Goal: Transaction & Acquisition: Purchase product/service

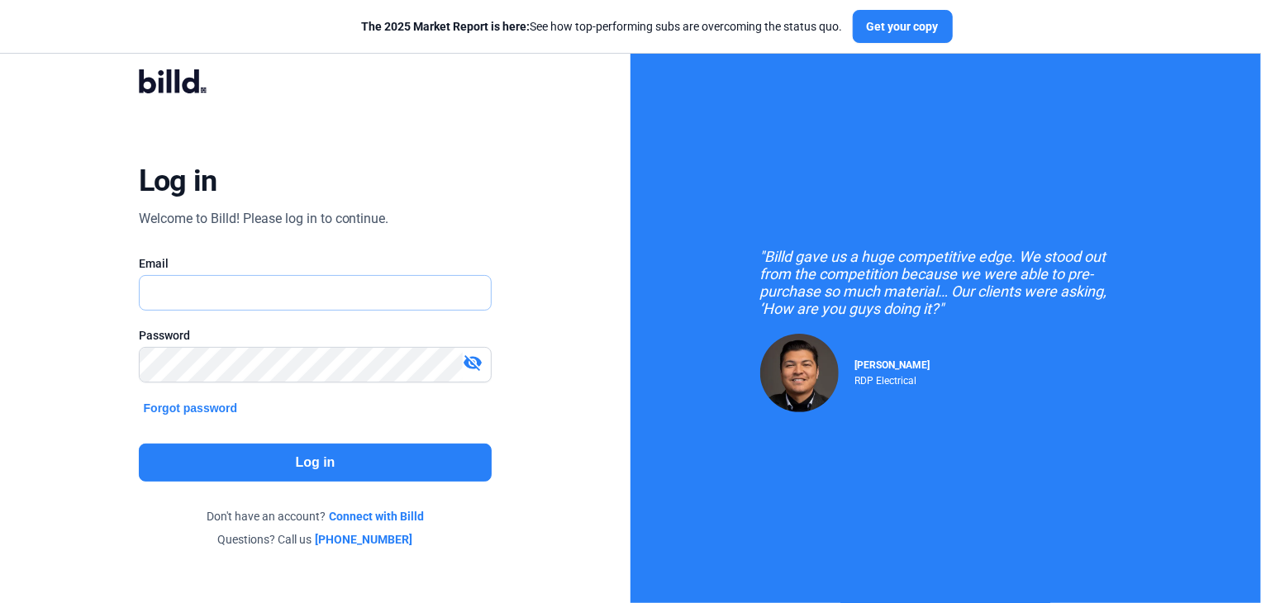
click at [185, 293] on input "text" at bounding box center [307, 293] width 334 height 34
type input "[EMAIL_ADDRESS][DOMAIN_NAME]"
click at [250, 459] on button "Log in" at bounding box center [316, 463] width 354 height 38
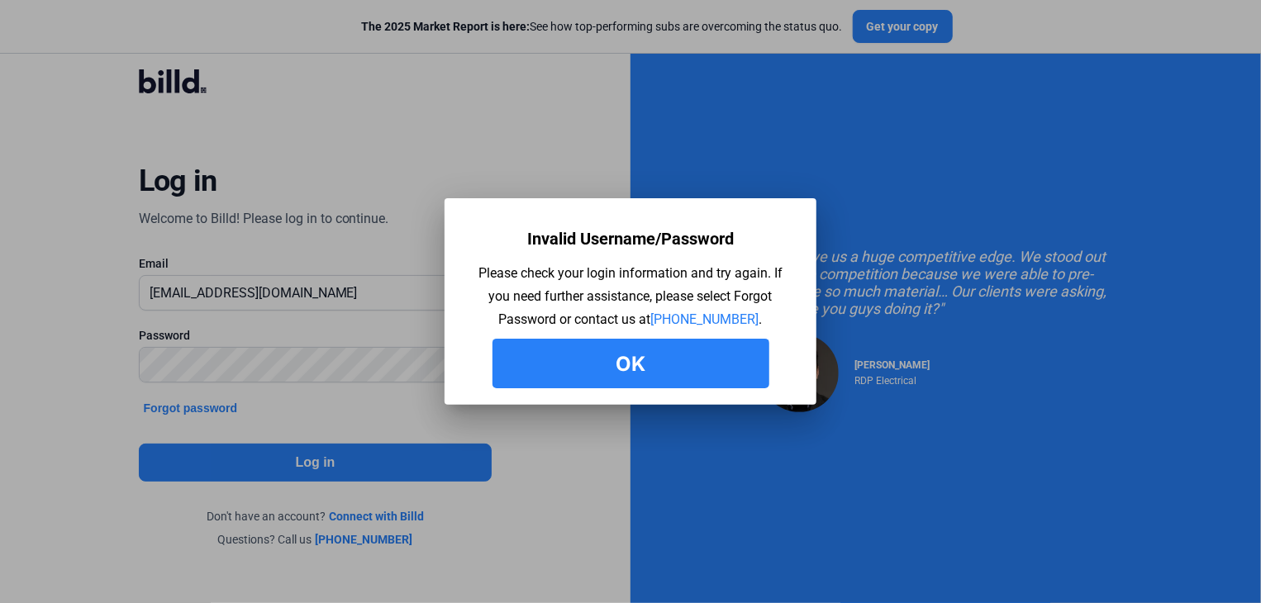
click at [644, 364] on button "Ok" at bounding box center [630, 364] width 277 height 50
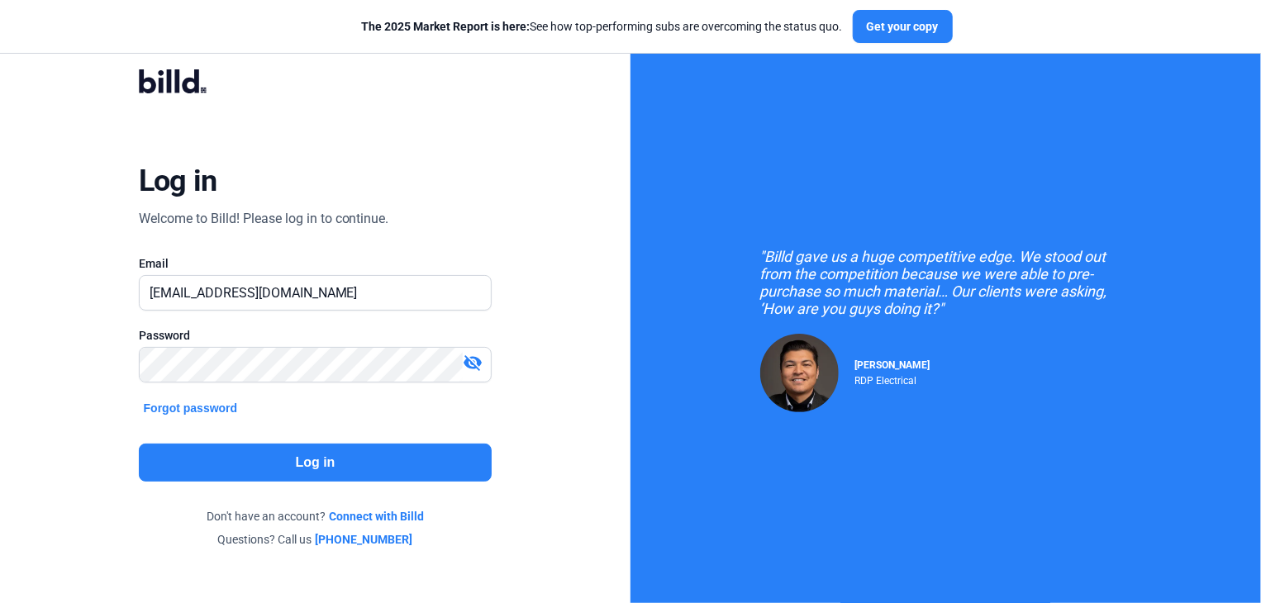
drag, startPoint x: 473, startPoint y: 364, endPoint x: 463, endPoint y: 364, distance: 10.7
click at [473, 364] on mat-icon "visibility_off" at bounding box center [473, 363] width 20 height 20
click at [297, 461] on button "Log in" at bounding box center [316, 463] width 354 height 38
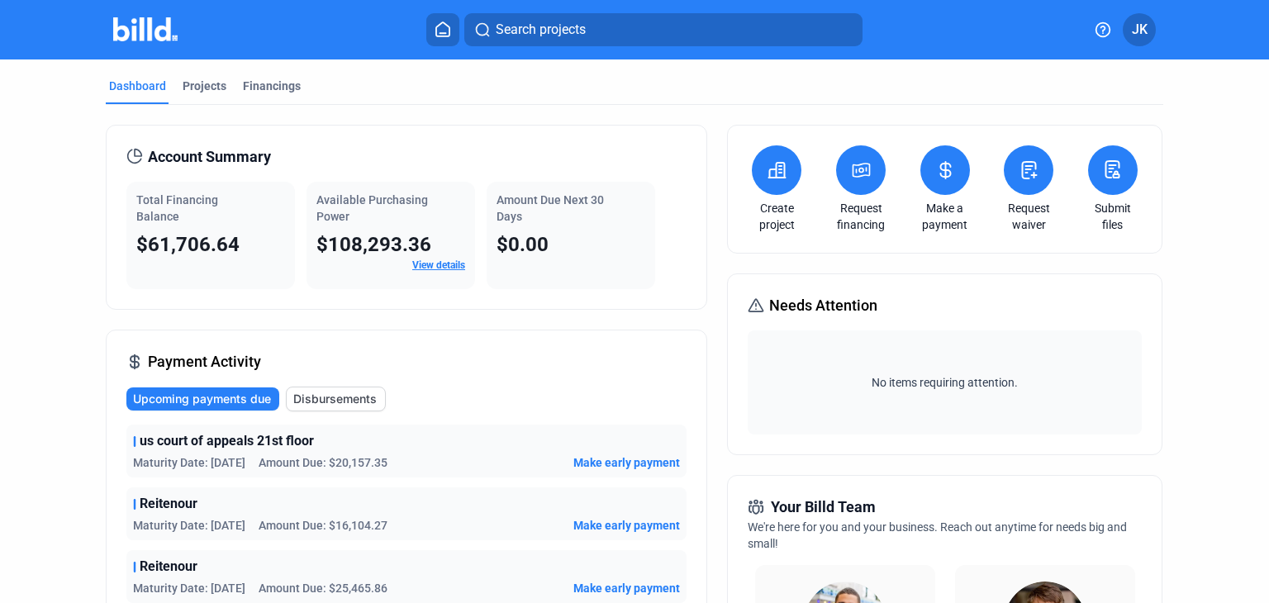
click at [770, 175] on icon at bounding box center [777, 170] width 21 height 20
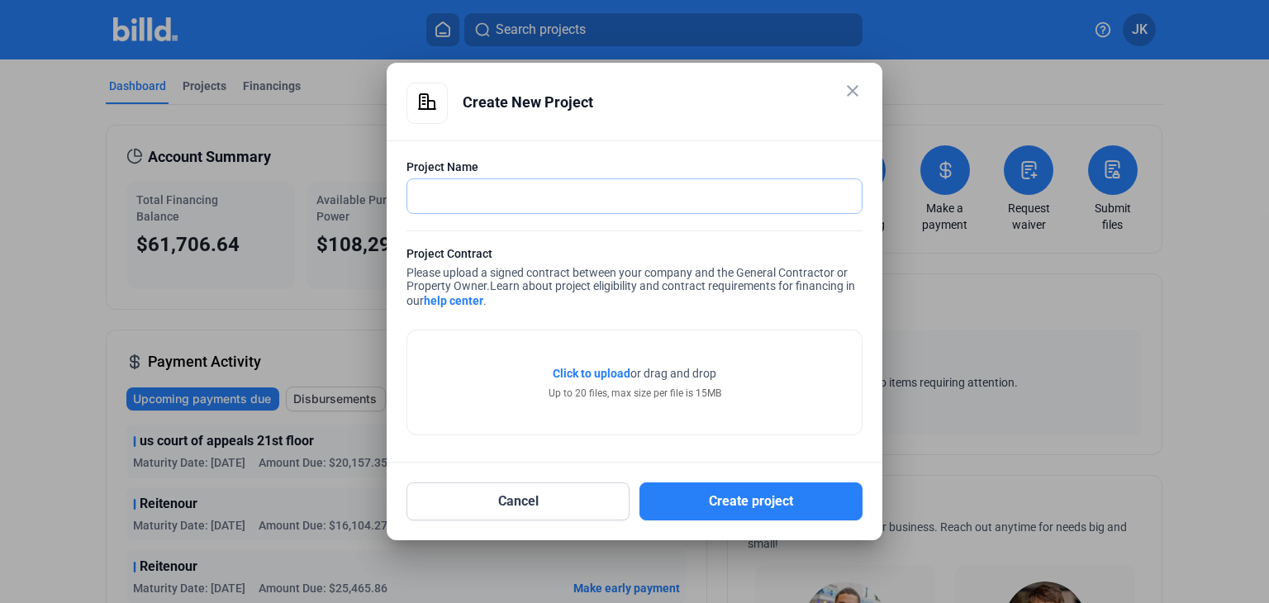
click at [455, 185] on input "text" at bounding box center [634, 196] width 454 height 34
click at [452, 193] on input "Marom Marvel" at bounding box center [634, 196] width 454 height 34
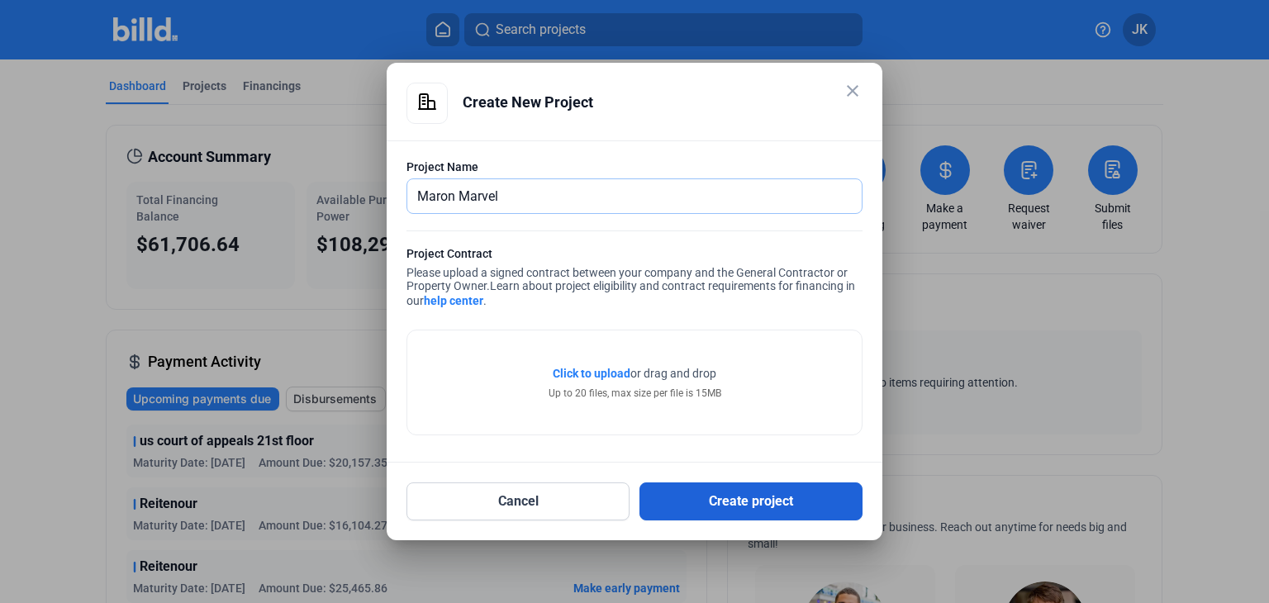
type input "Maron Marvel"
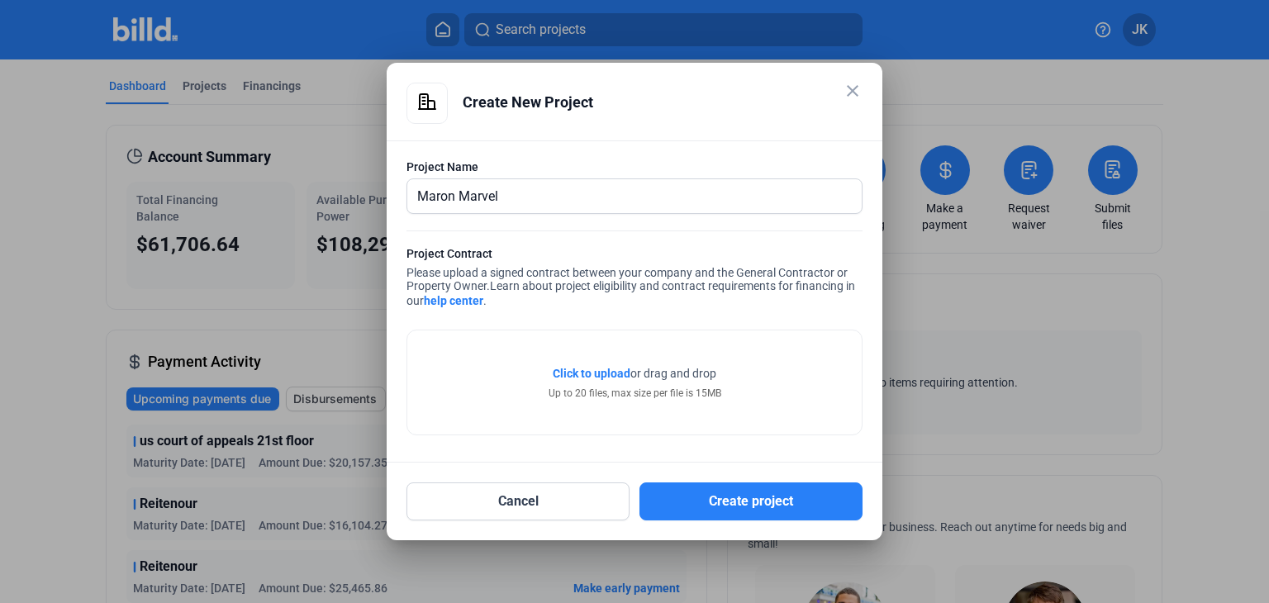
drag, startPoint x: 731, startPoint y: 500, endPoint x: 1127, endPoint y: 486, distance: 396.0
click at [1138, 517] on div "close Create New Project Project Name Maron Marvel Project Contract Please uplo…" at bounding box center [634, 301] width 1269 height 603
click at [591, 371] on span "Click to upload" at bounding box center [592, 373] width 78 height 13
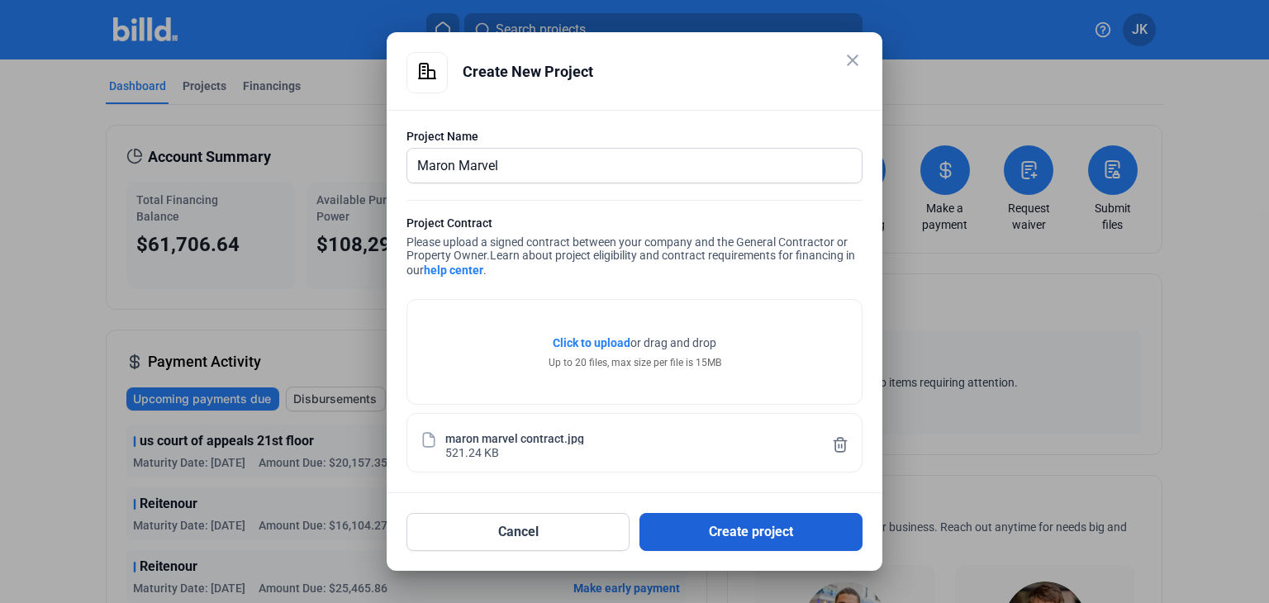
click at [752, 530] on button "Create project" at bounding box center [750, 532] width 223 height 38
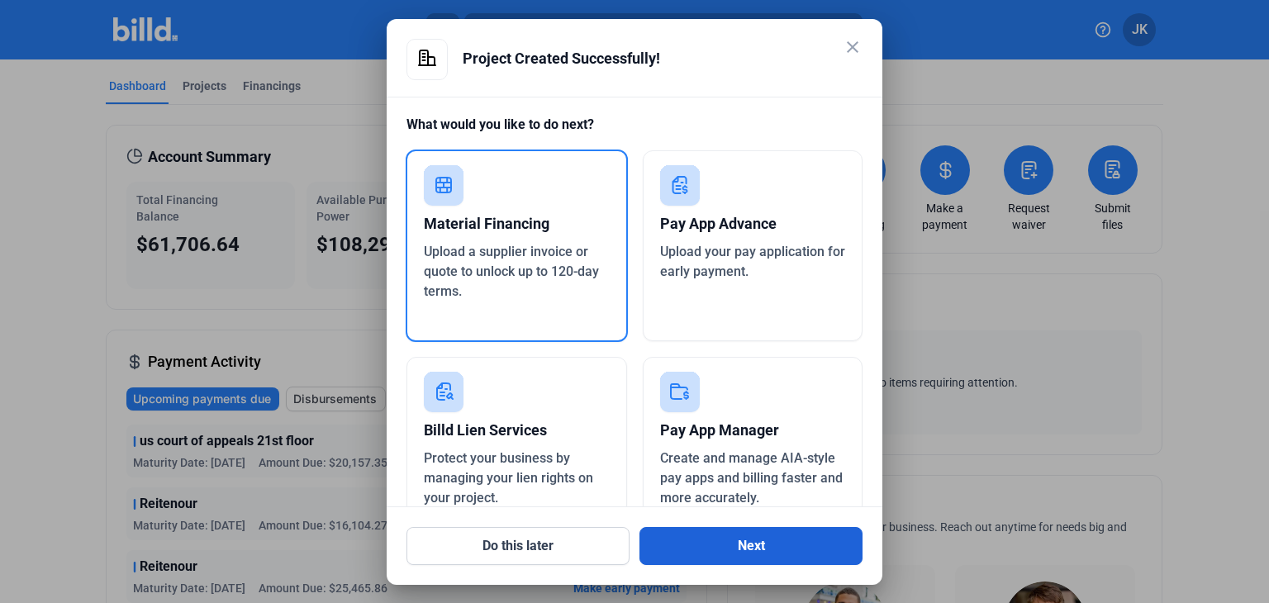
click at [793, 549] on button "Next" at bounding box center [750, 546] width 223 height 38
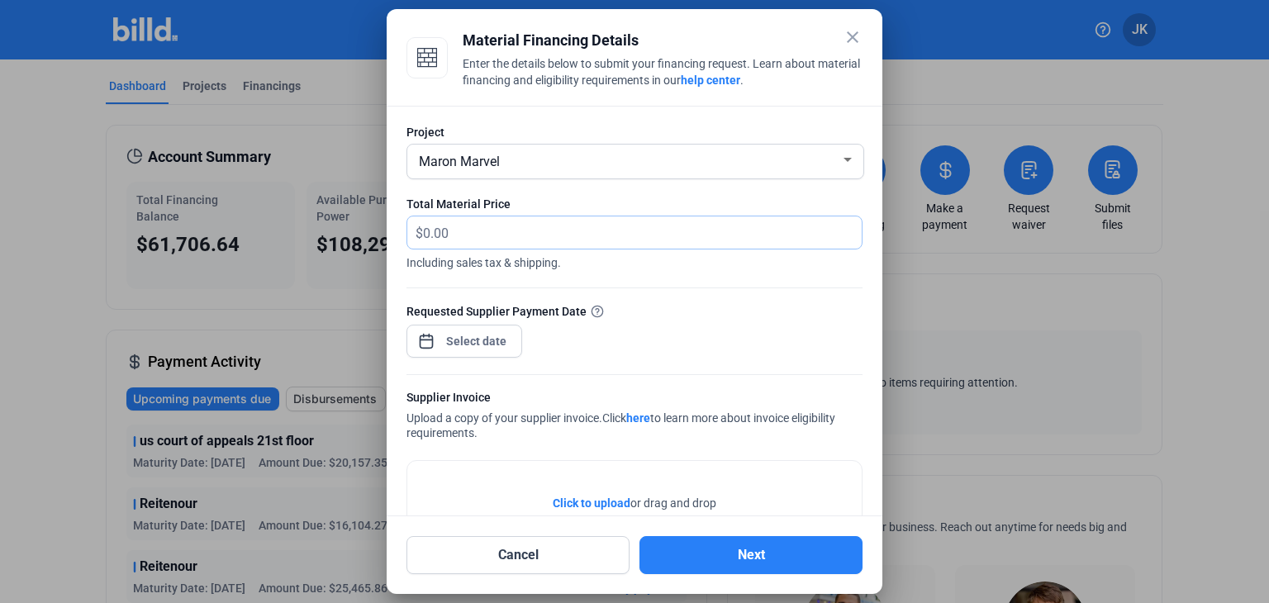
click at [492, 235] on input "text" at bounding box center [642, 232] width 439 height 32
type input "63,362.73"
drag, startPoint x: 736, startPoint y: 554, endPoint x: 868, endPoint y: 522, distance: 135.1
click at [985, 530] on div "close Material Financing Details Enter the details below to submit your financi…" at bounding box center [634, 301] width 1269 height 603
click at [588, 502] on span "Click to upload" at bounding box center [592, 503] width 78 height 13
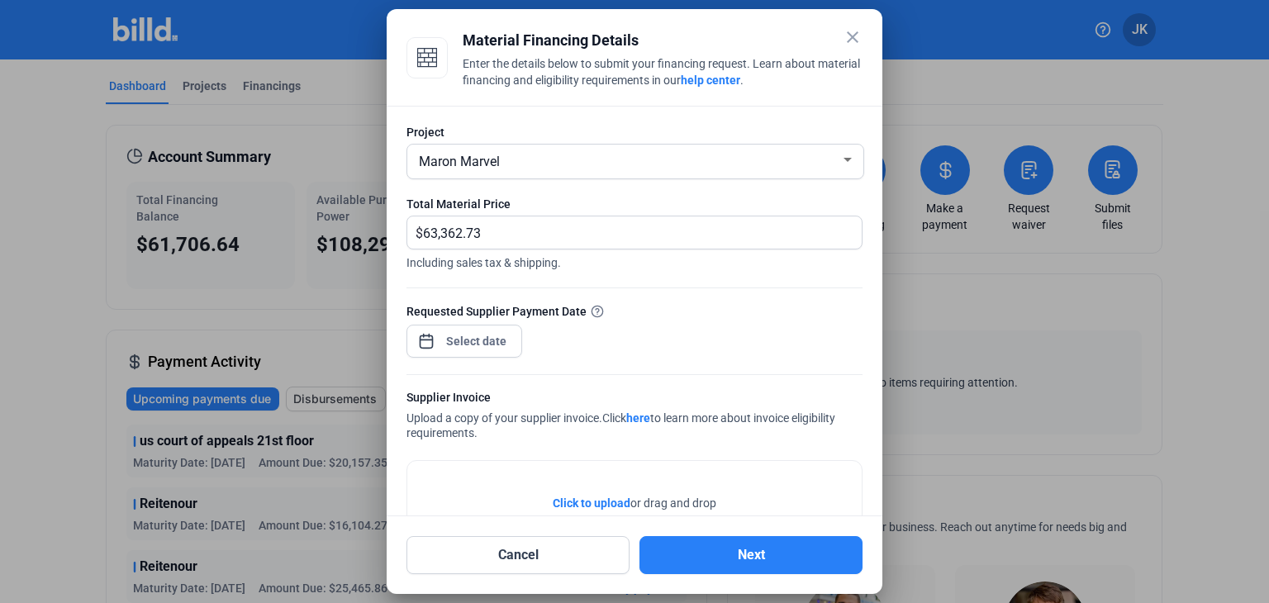
click at [582, 500] on span "Click to upload" at bounding box center [592, 503] width 78 height 13
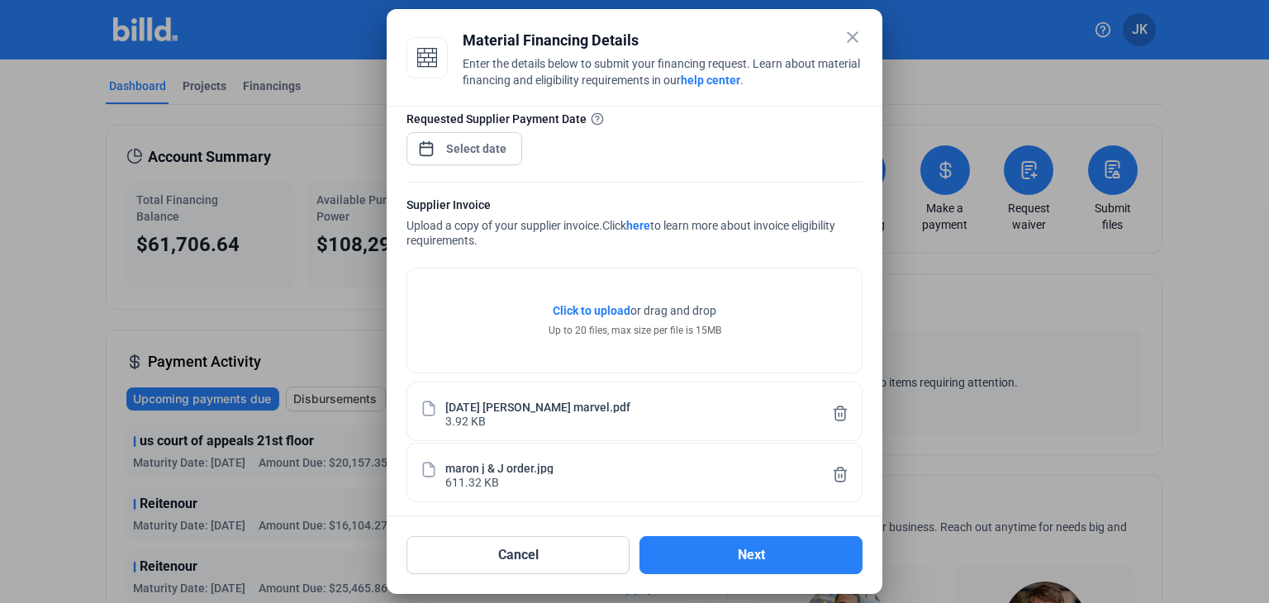
scroll to position [198, 0]
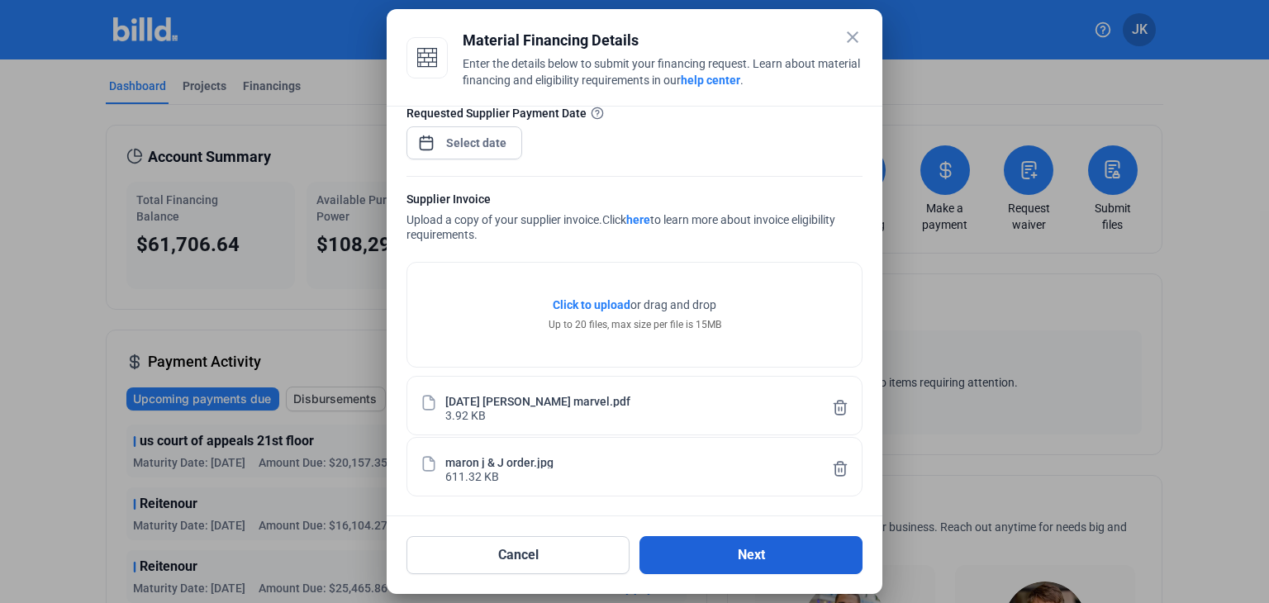
click at [771, 560] on button "Next" at bounding box center [750, 555] width 223 height 38
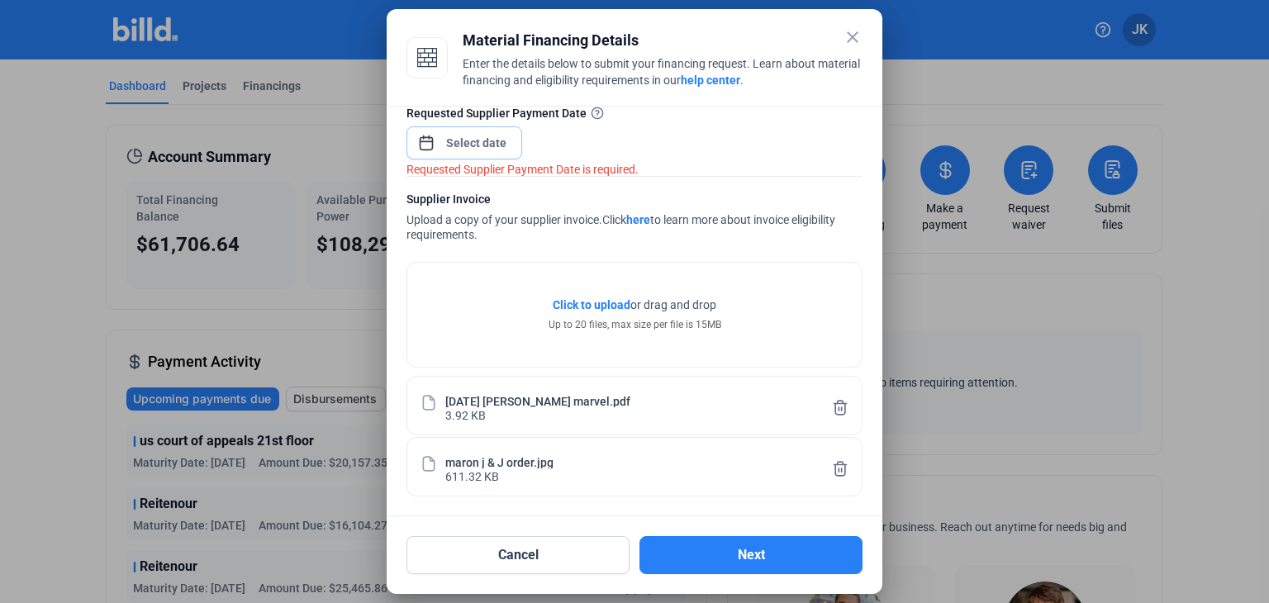
click at [452, 142] on div "close Material Financing Details Enter the details below to submit your financi…" at bounding box center [634, 301] width 1269 height 603
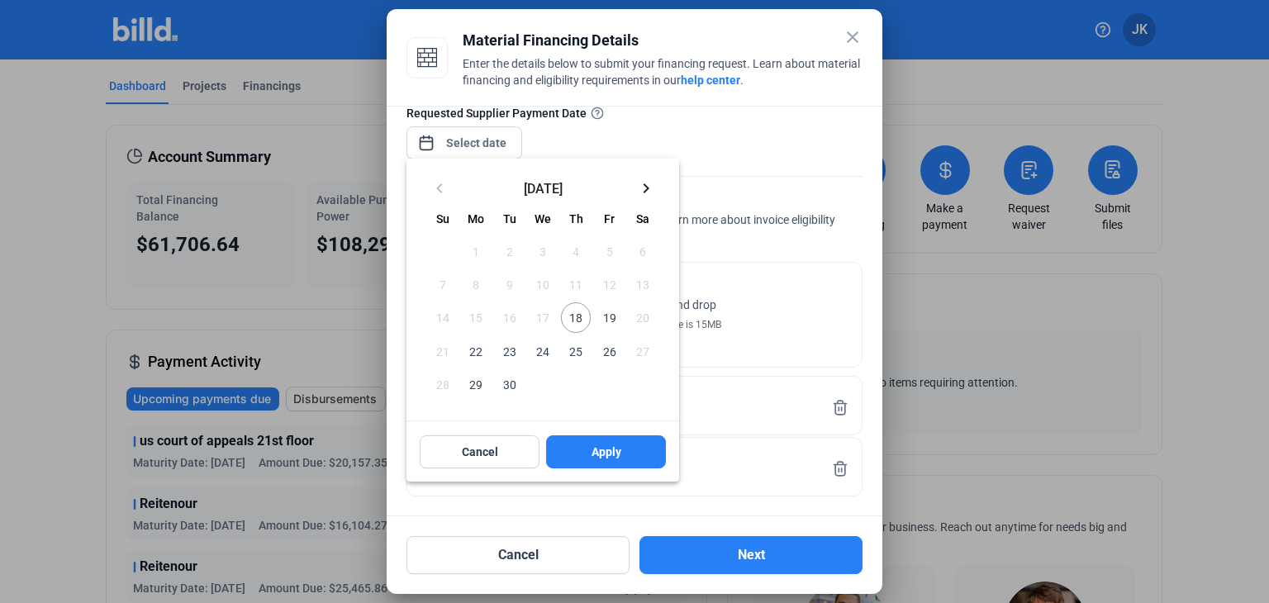
click at [477, 347] on span "22" at bounding box center [476, 351] width 30 height 30
click at [547, 351] on span "24" at bounding box center [543, 351] width 30 height 30
click at [594, 453] on span "Apply" at bounding box center [607, 452] width 30 height 17
type input "[DATE]"
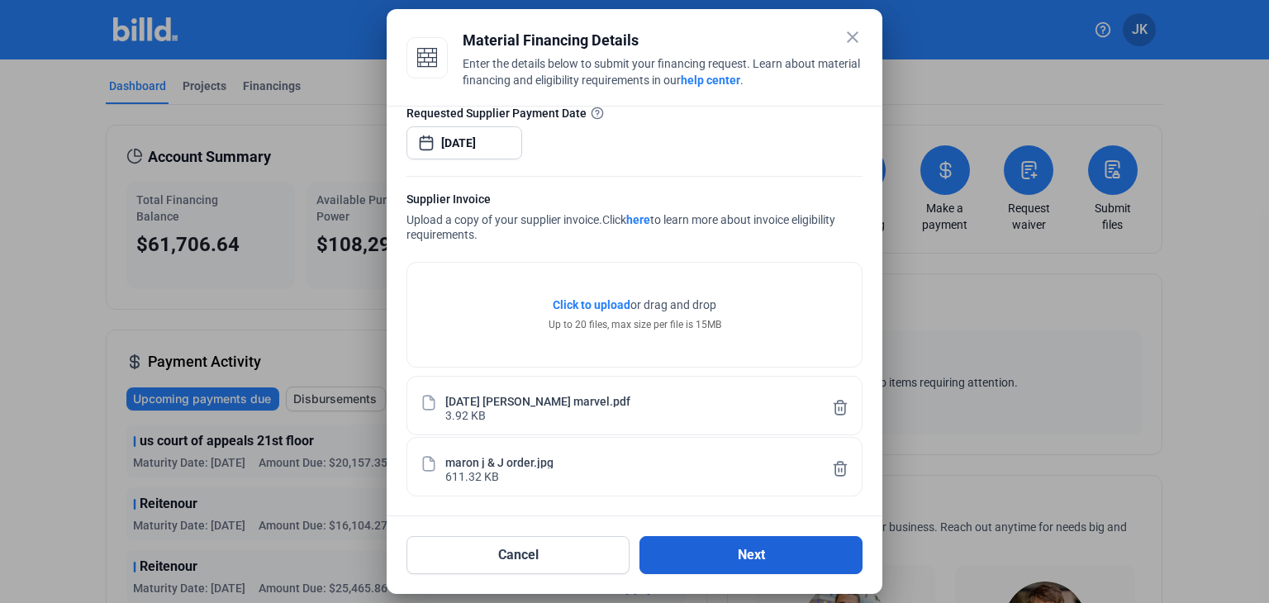
click at [741, 561] on button "Next" at bounding box center [750, 555] width 223 height 38
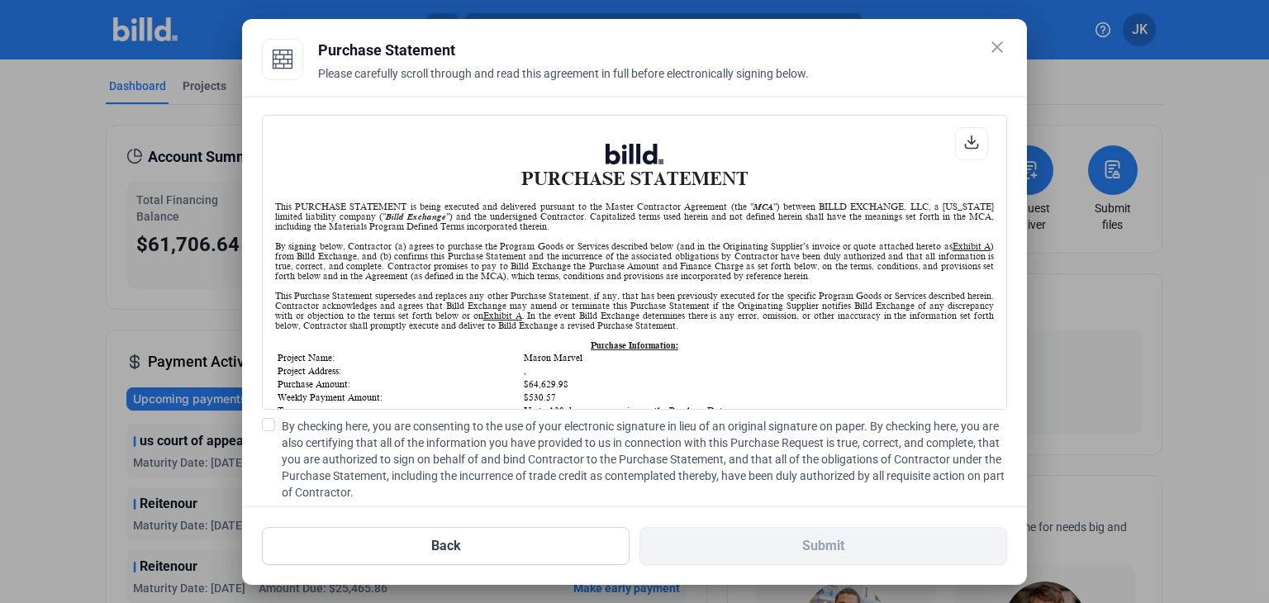
scroll to position [0, 0]
click at [264, 421] on span at bounding box center [268, 424] width 13 height 13
click at [0, 0] on input "By checking here, you are consenting to the use of your electronic signature in…" at bounding box center [0, 0] width 0 height 0
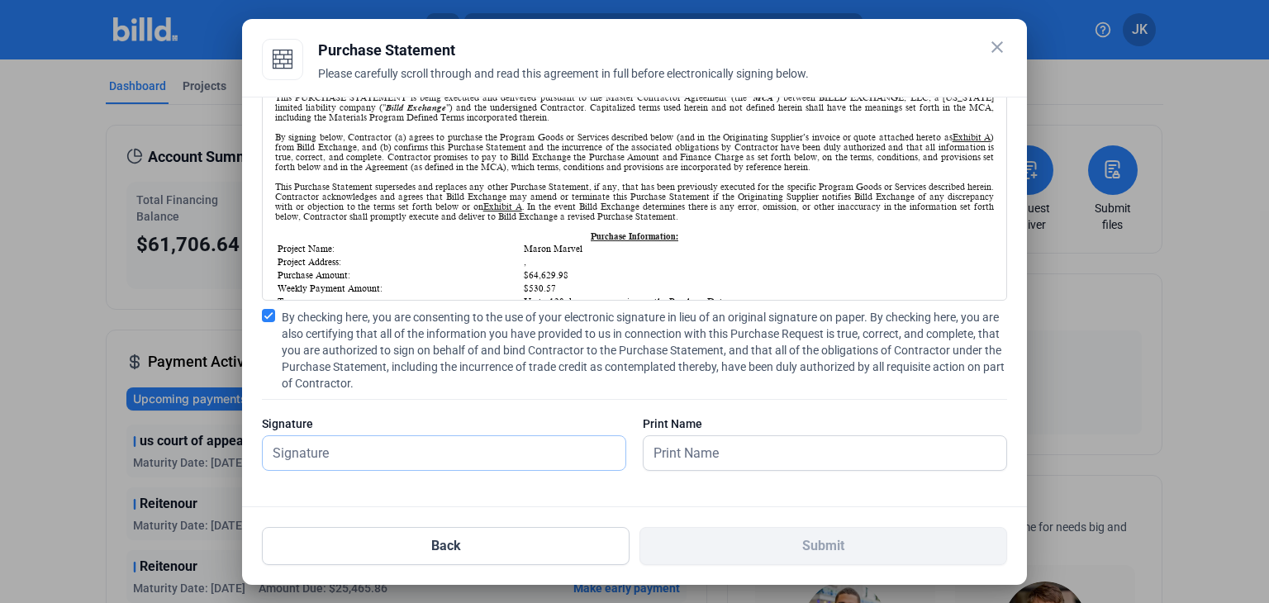
click at [354, 453] on input "text" at bounding box center [444, 453] width 363 height 34
type input "[PERSON_NAME]"
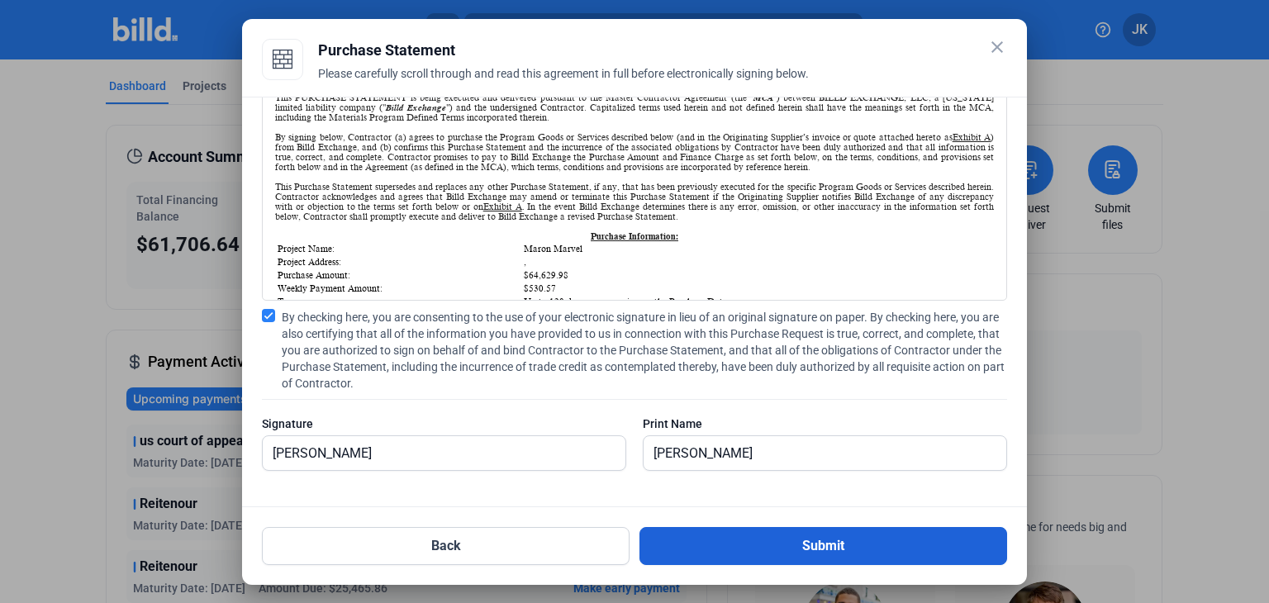
click at [790, 550] on button "Submit" at bounding box center [823, 546] width 368 height 38
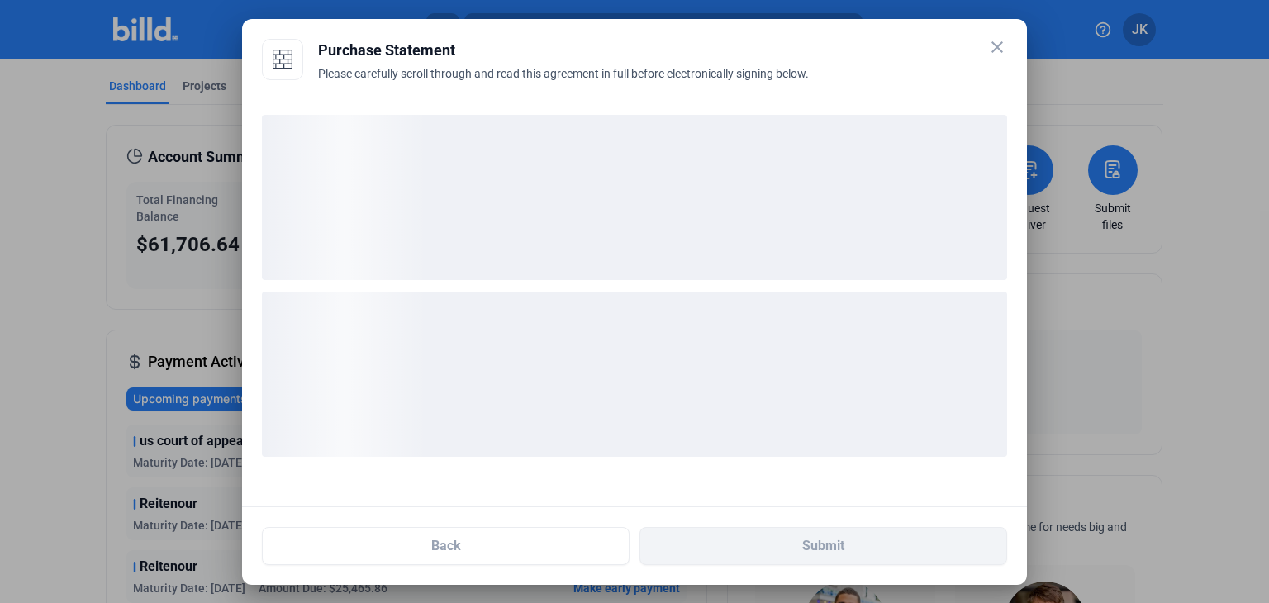
scroll to position [0, 0]
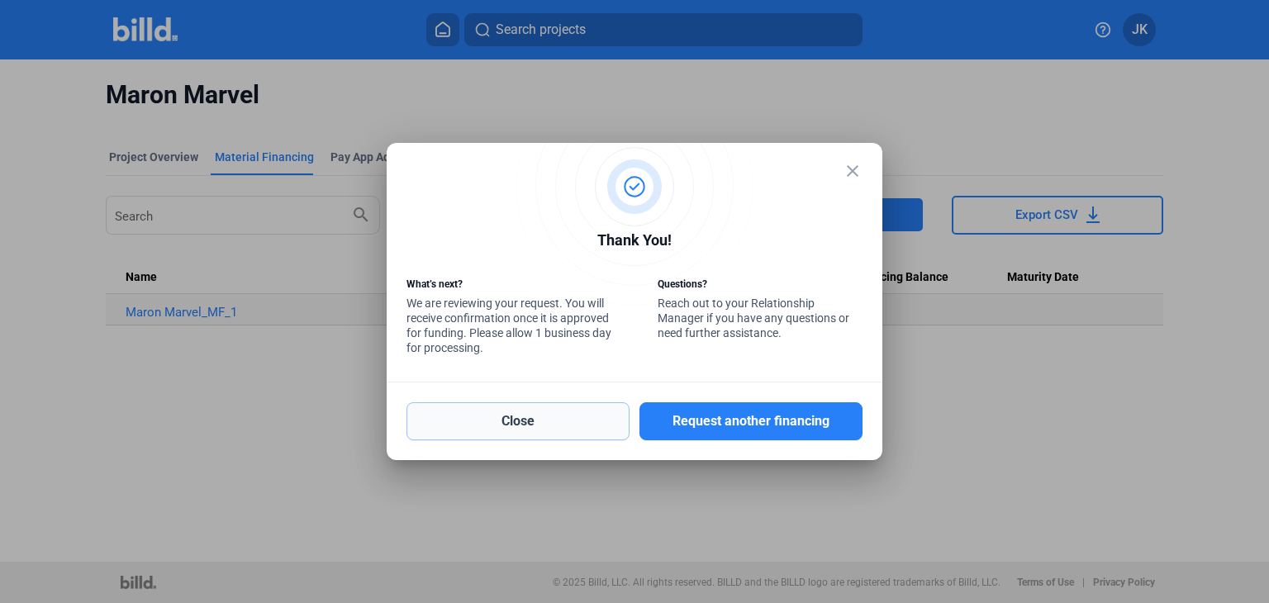
click at [574, 416] on button "Close" at bounding box center [517, 421] width 223 height 38
